Goal: Task Accomplishment & Management: Manage account settings

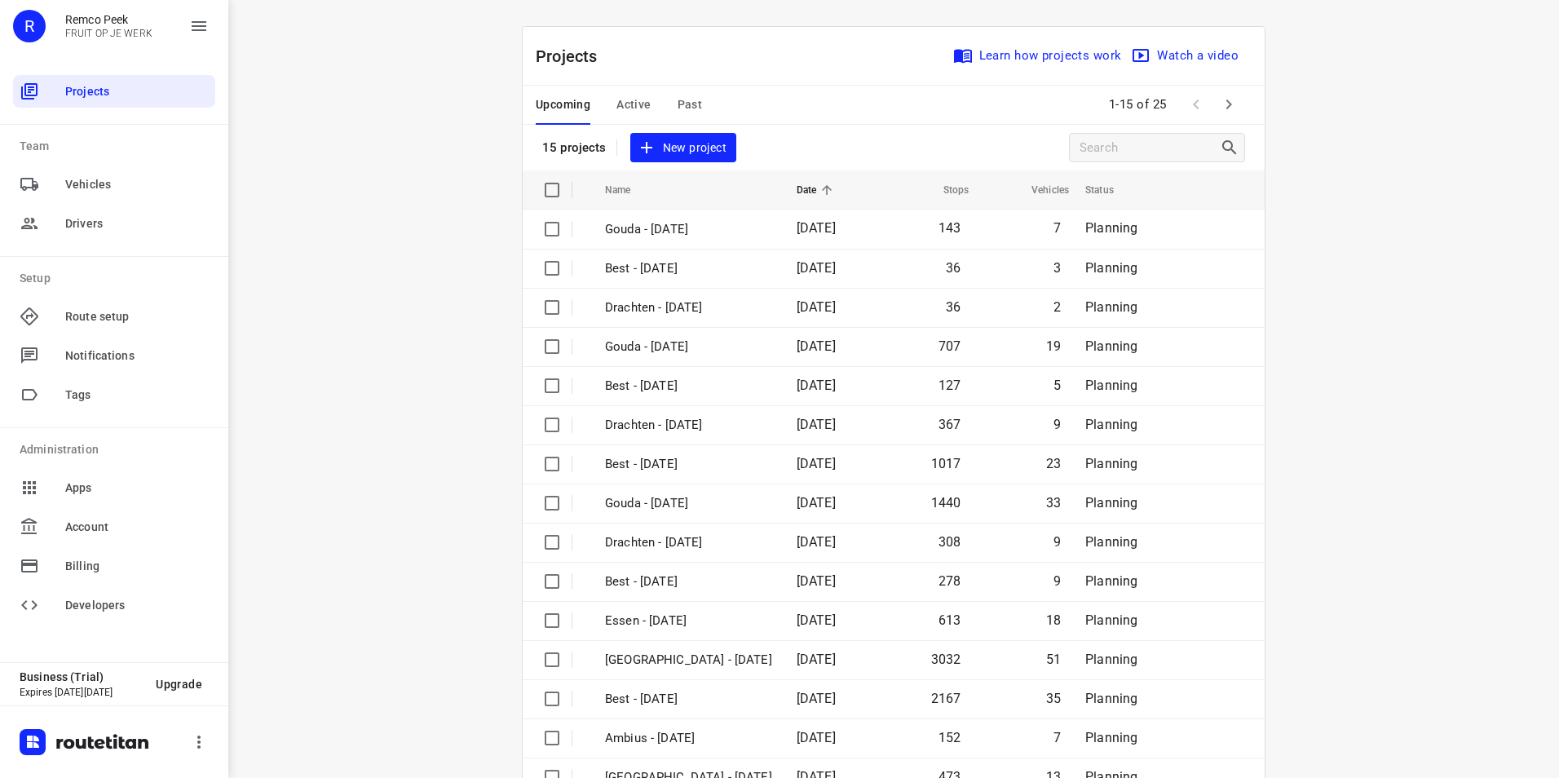
click at [638, 107] on span "Active" at bounding box center [634, 105] width 34 height 20
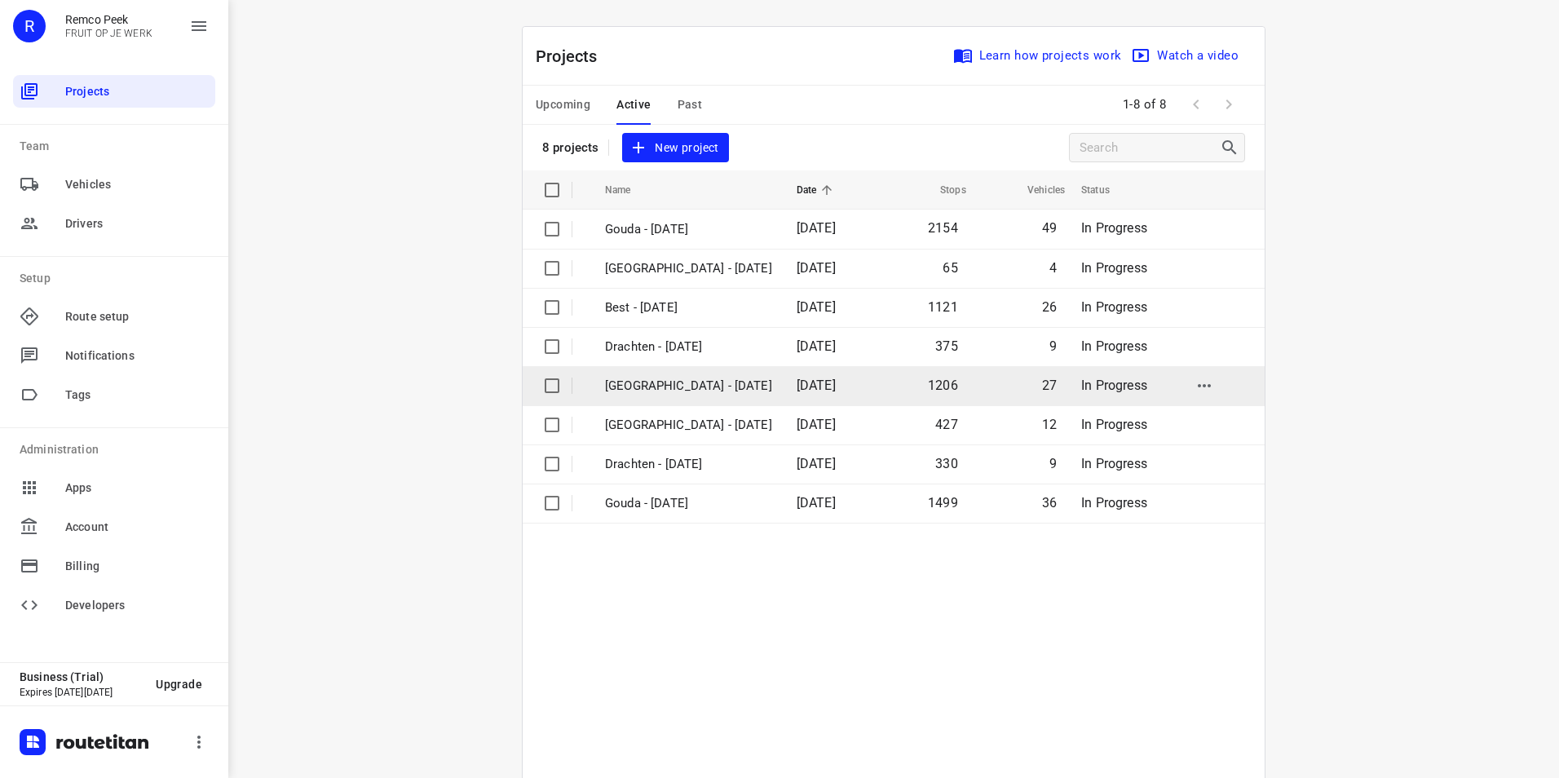
click at [674, 387] on p "[GEOGRAPHIC_DATA] - [DATE]" at bounding box center [688, 386] width 167 height 19
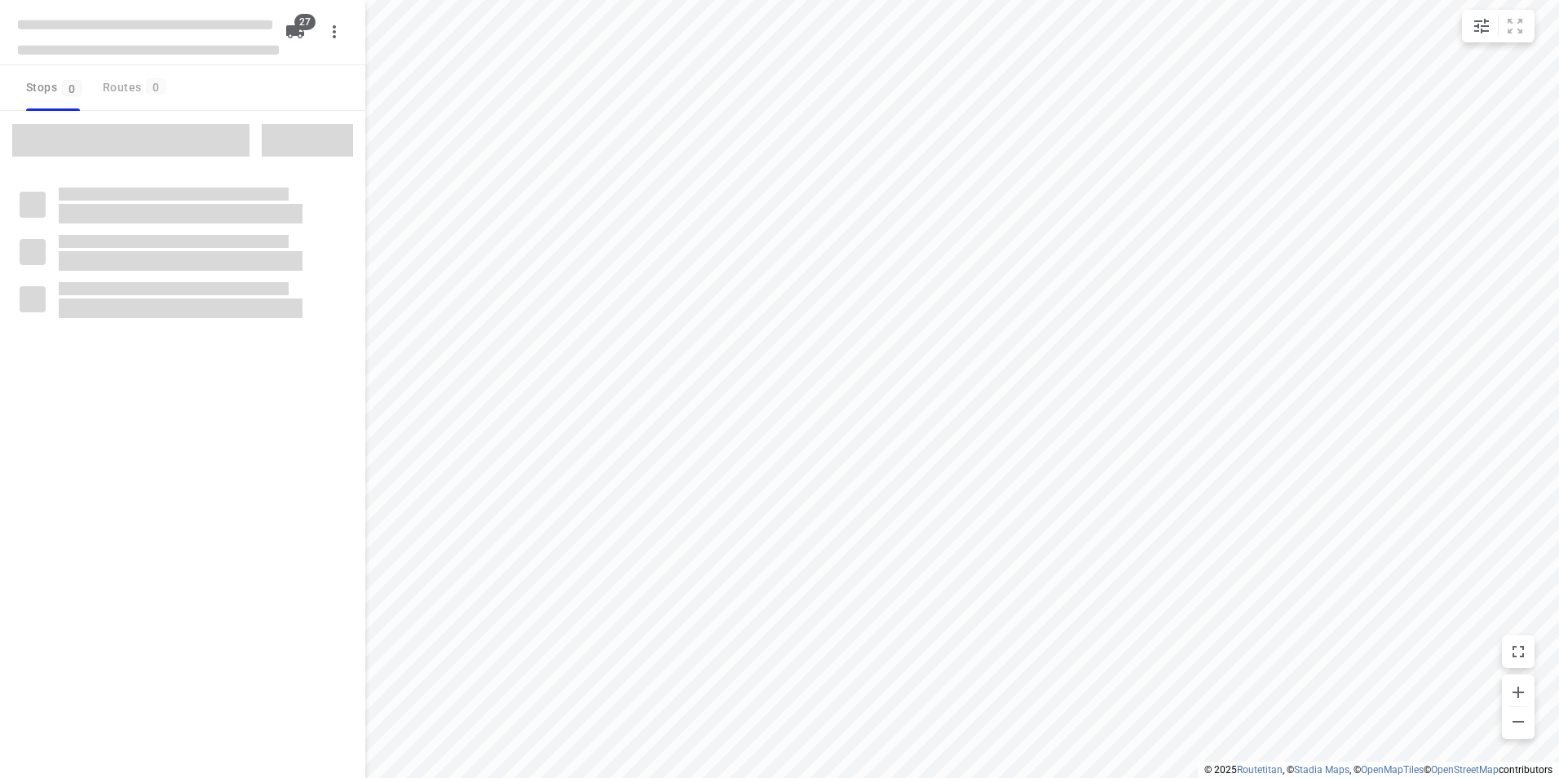
checkbox input "true"
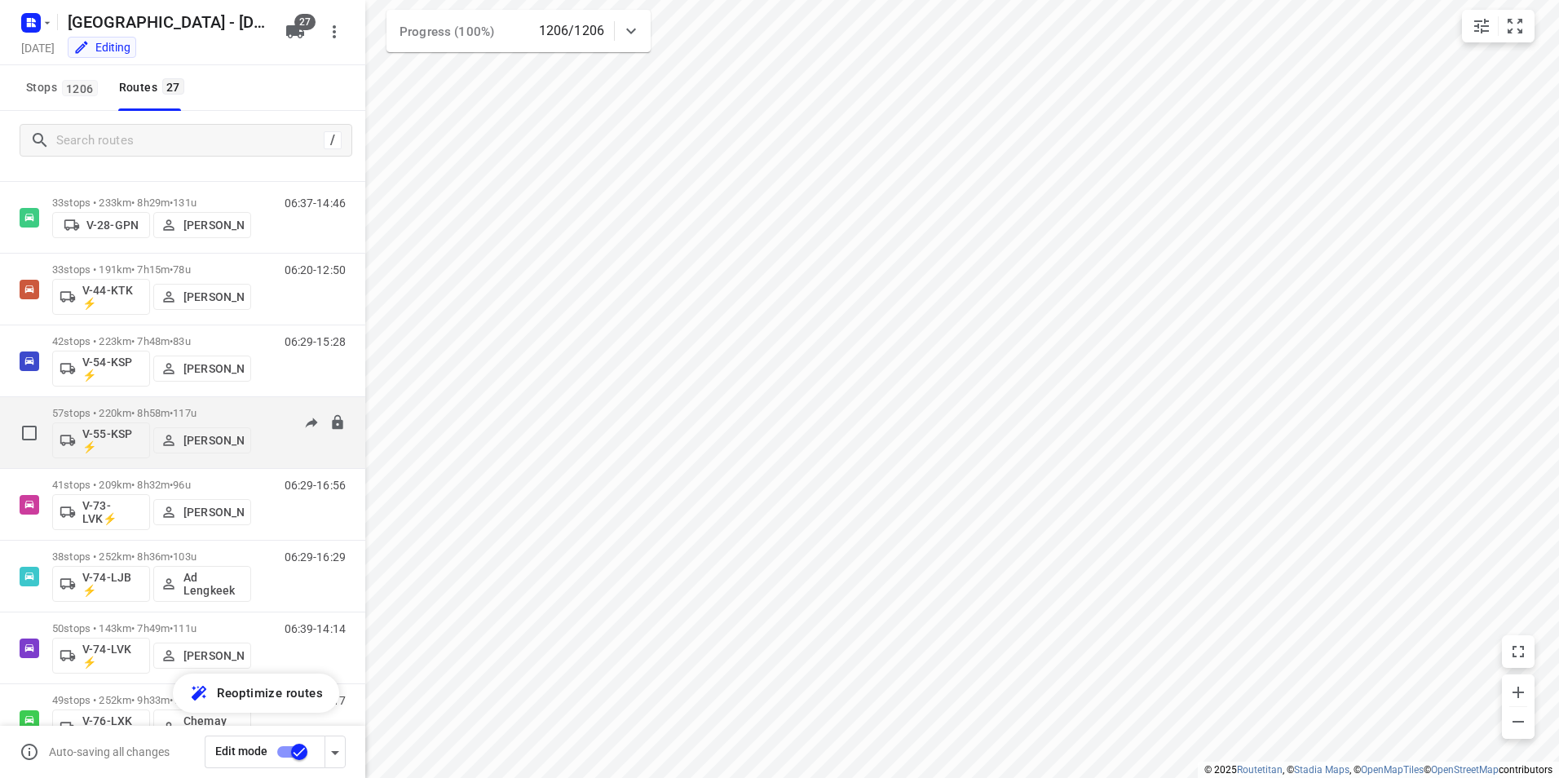
scroll to position [896, 0]
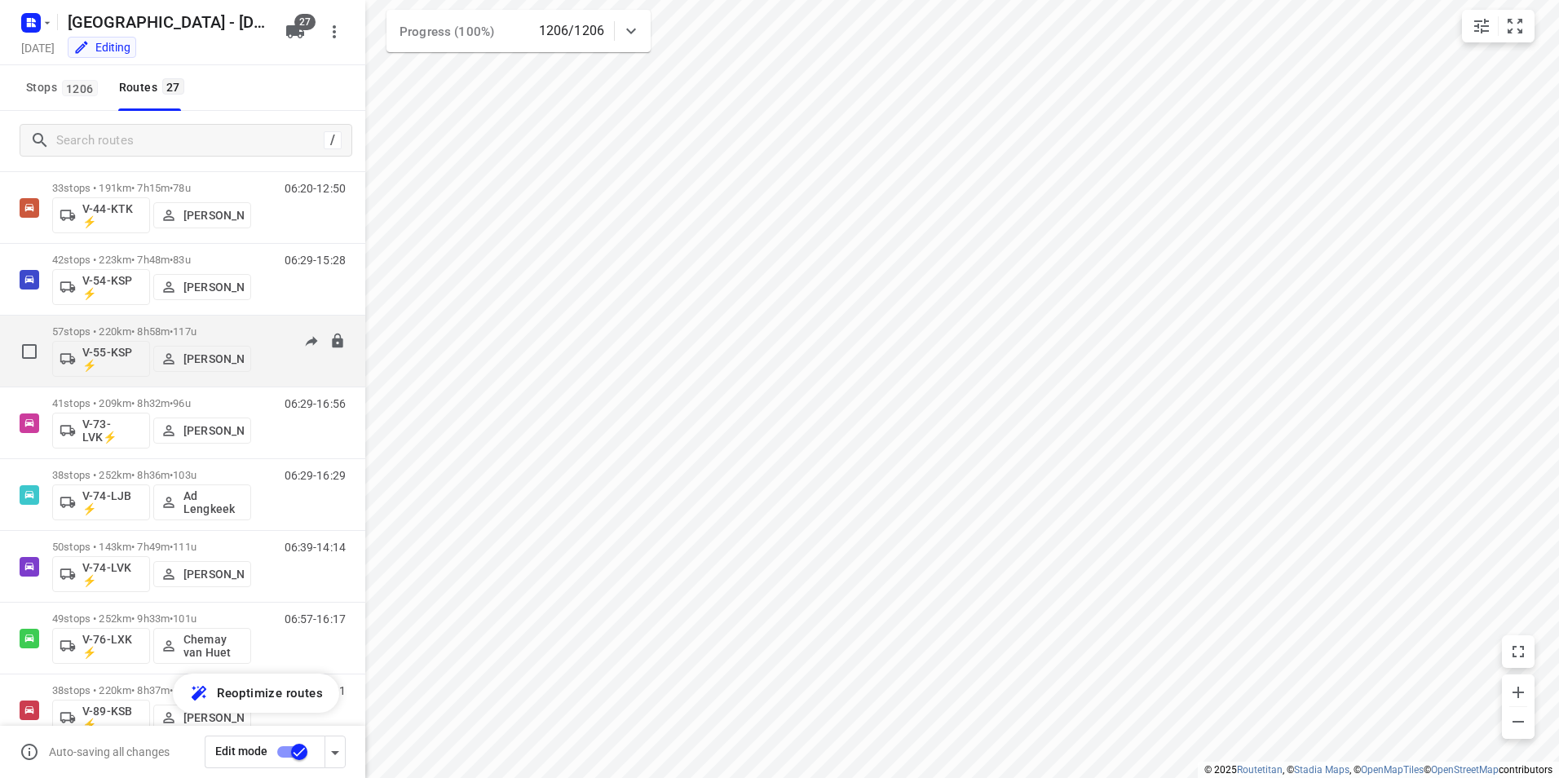
click at [245, 333] on p "57 stops • 220km • 8h58m • 117u" at bounding box center [151, 331] width 199 height 12
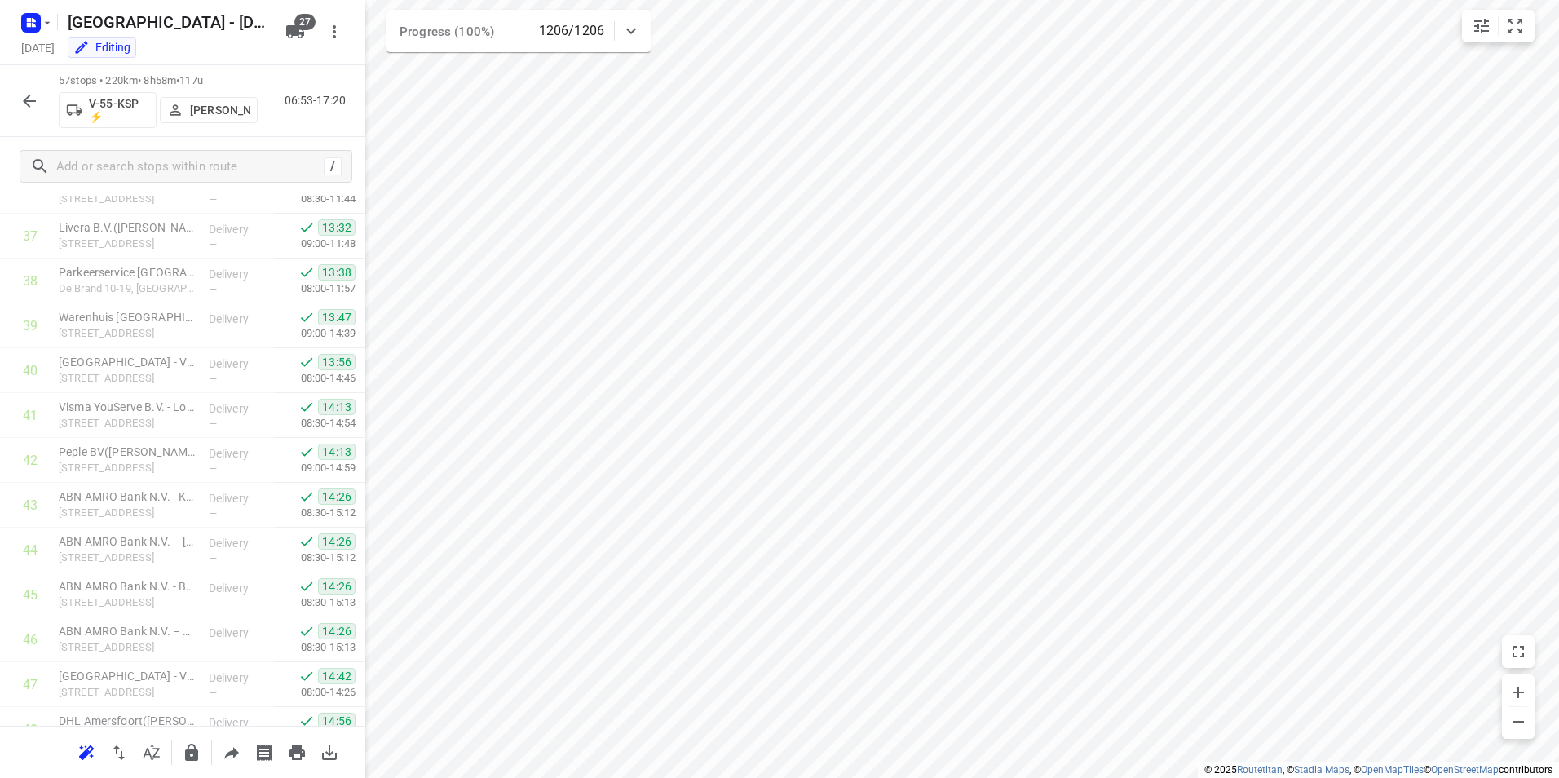
scroll to position [2153, 0]
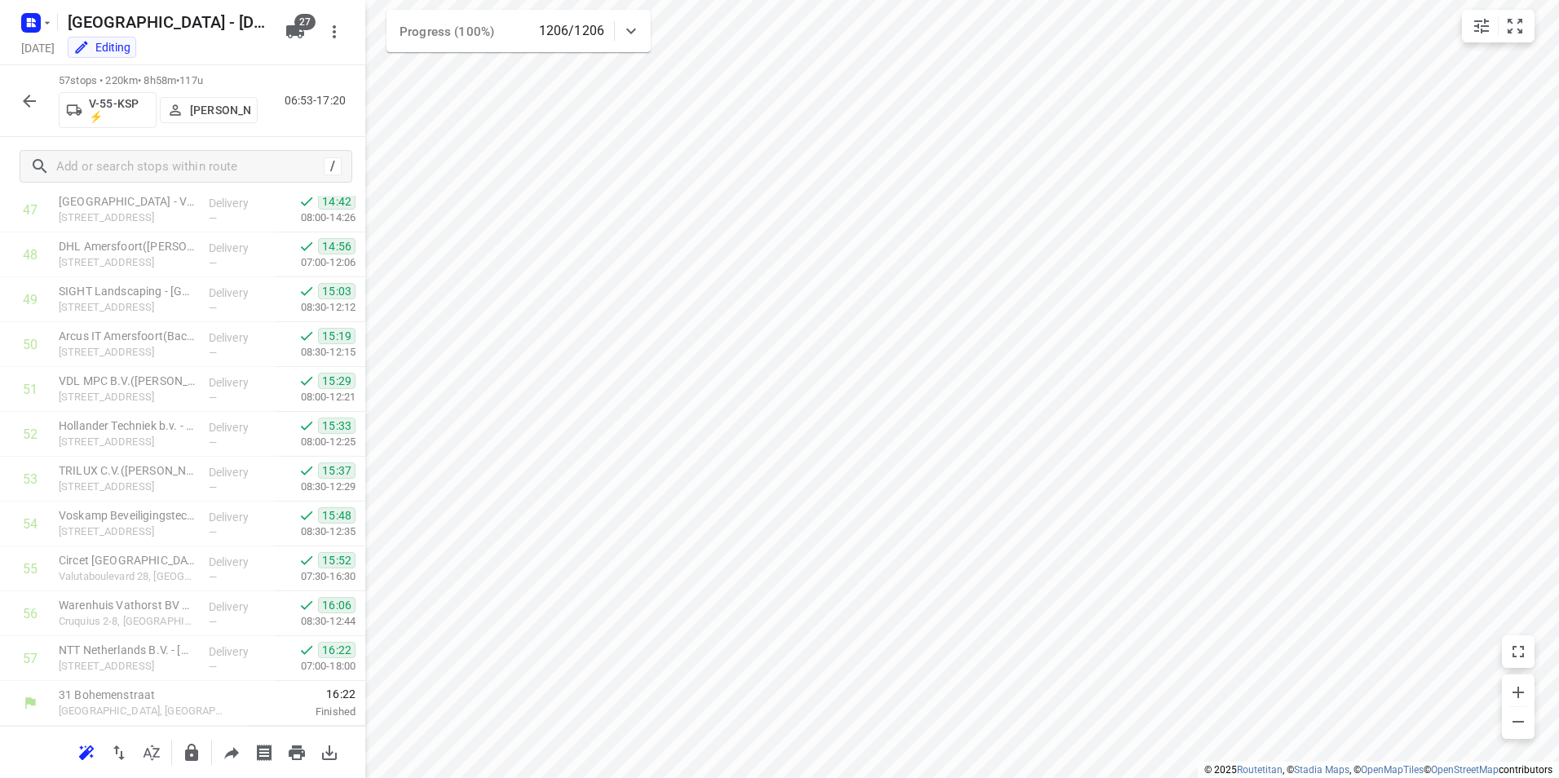
click at [25, 99] on icon "button" at bounding box center [29, 101] width 13 height 13
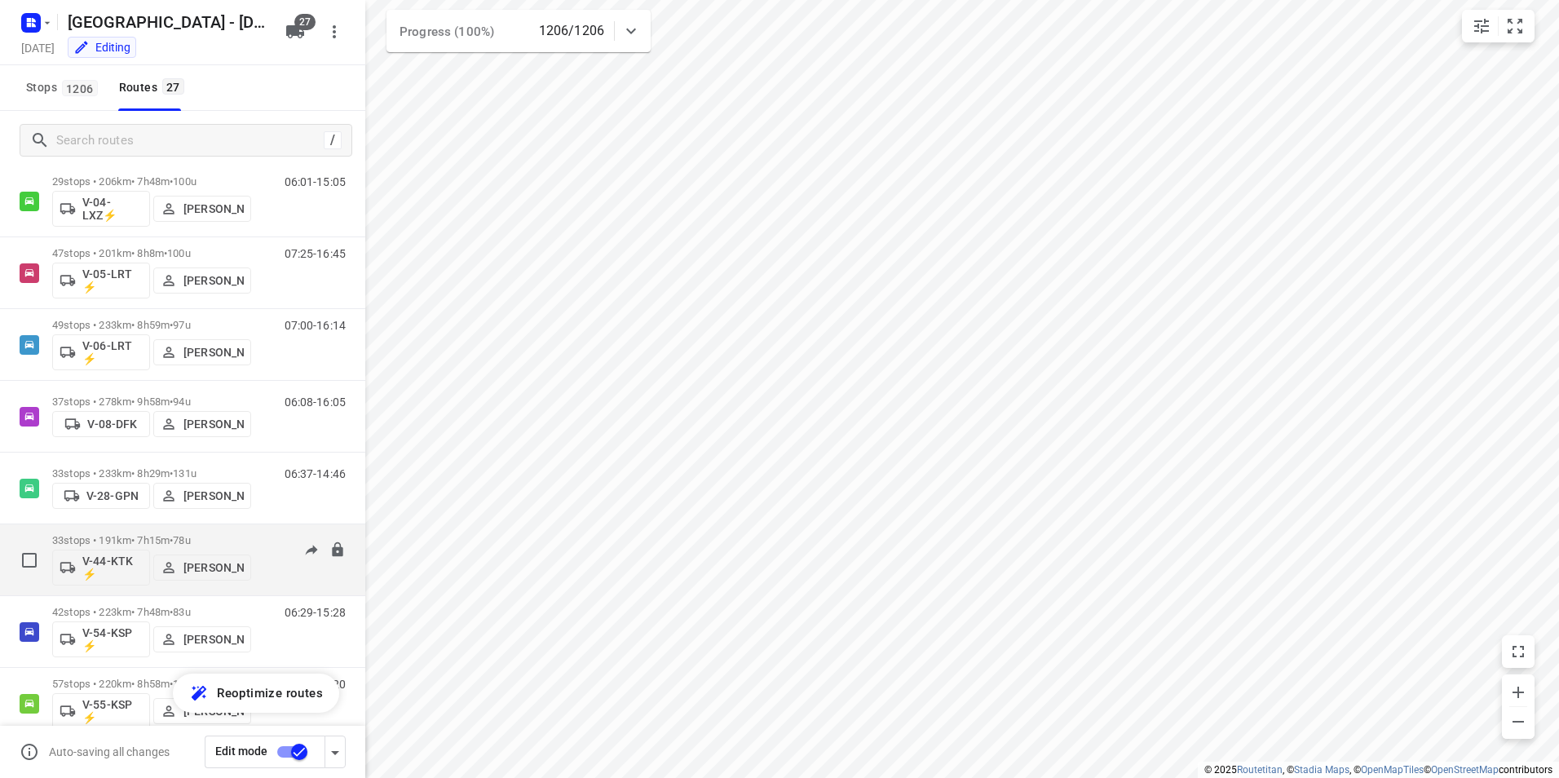
scroll to position [652, 0]
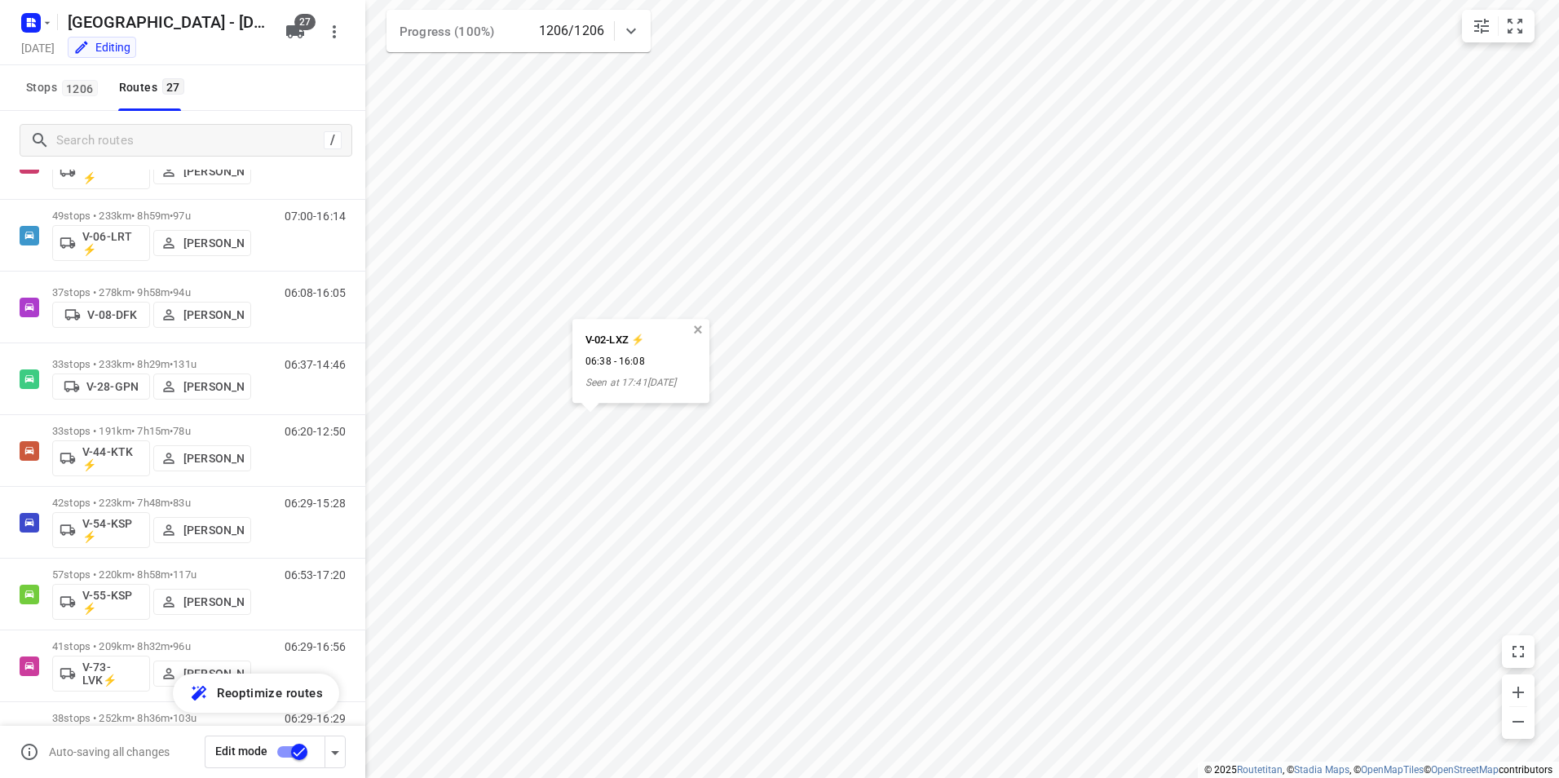
click at [695, 329] on button "button" at bounding box center [698, 330] width 15 height 15
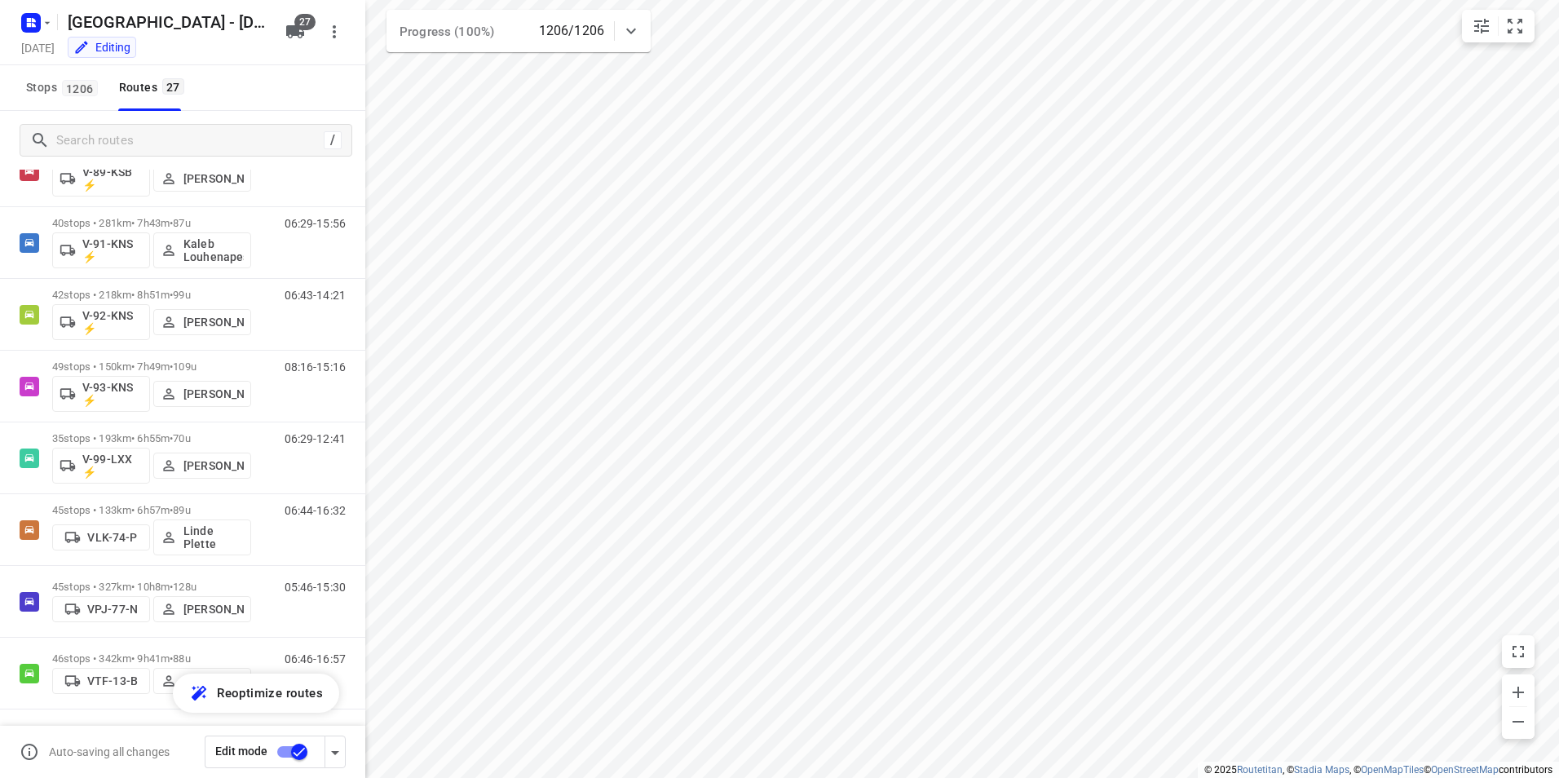
scroll to position [0, 0]
